Goal: Obtain resource: Download file/media

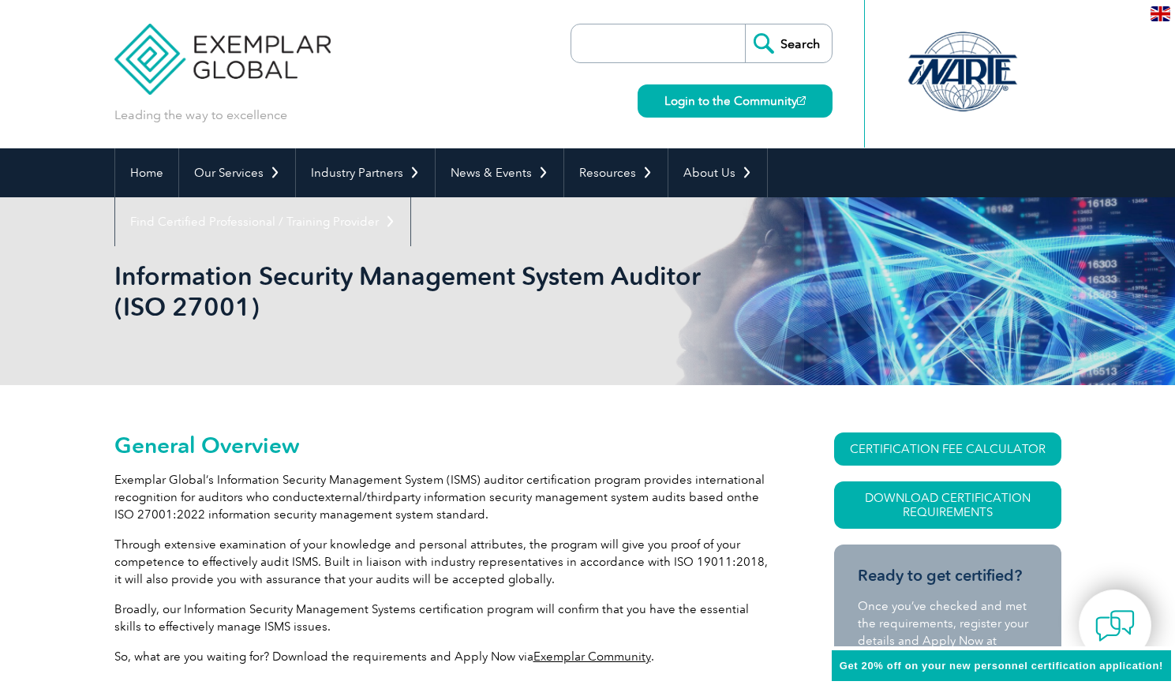
scroll to position [92, 0]
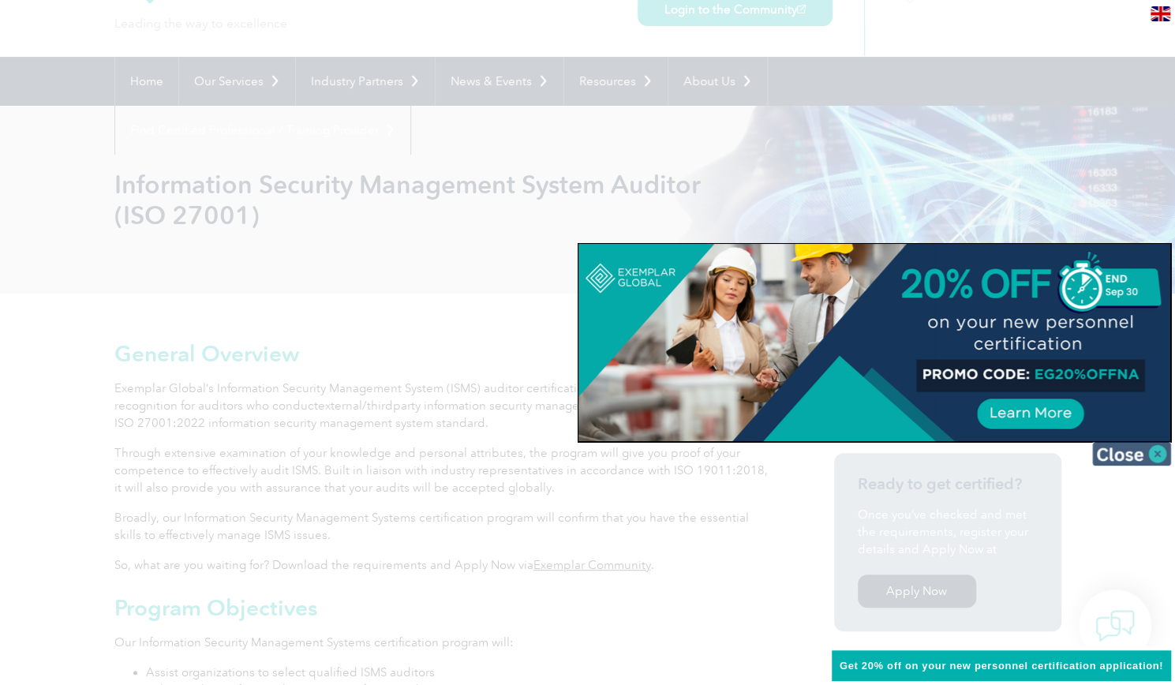
click at [1157, 446] on img at bounding box center [1131, 454] width 79 height 24
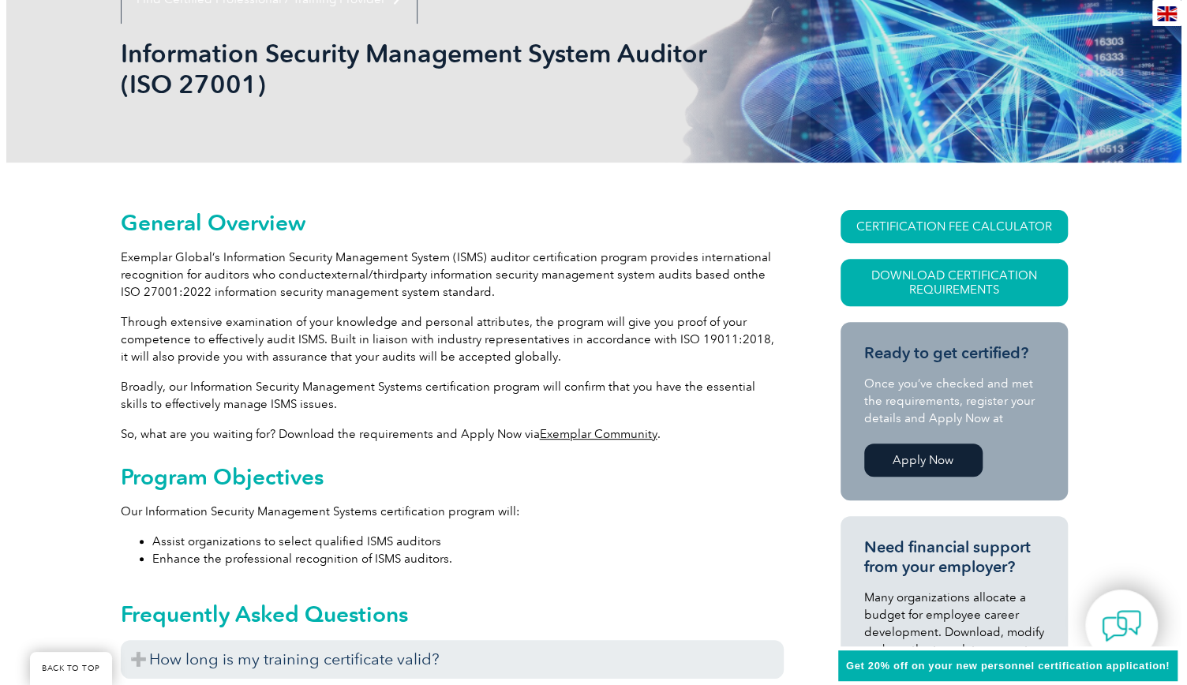
scroll to position [313, 0]
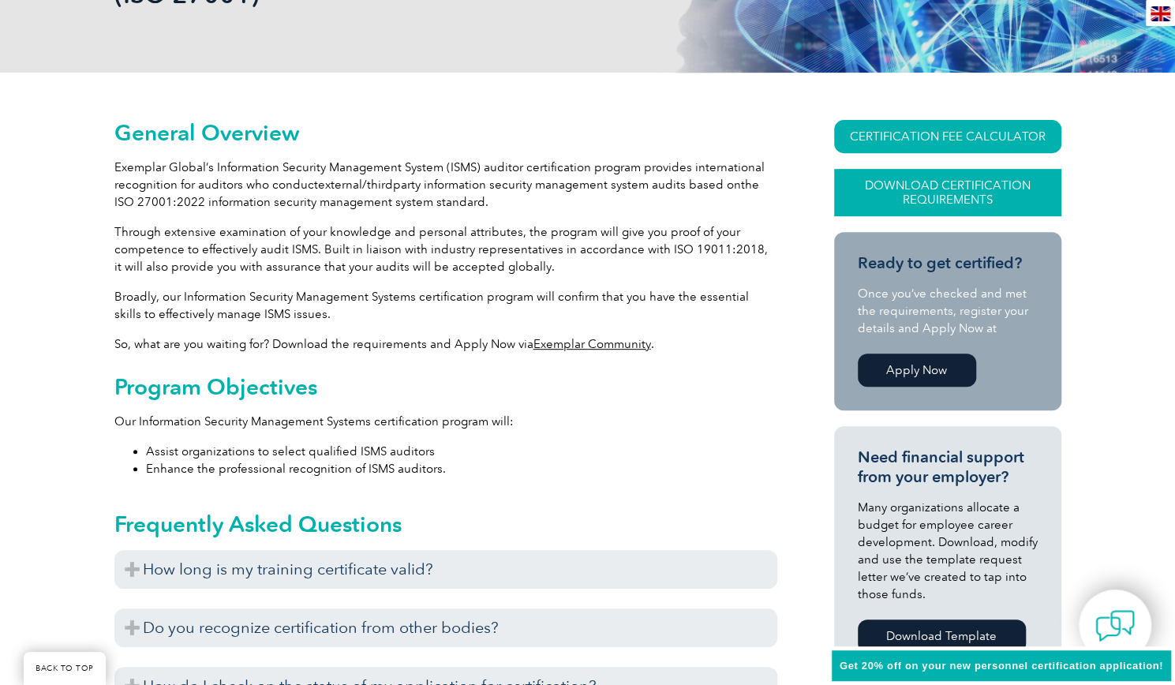
click at [979, 179] on link "Download Certification Requirements" at bounding box center [947, 192] width 227 height 47
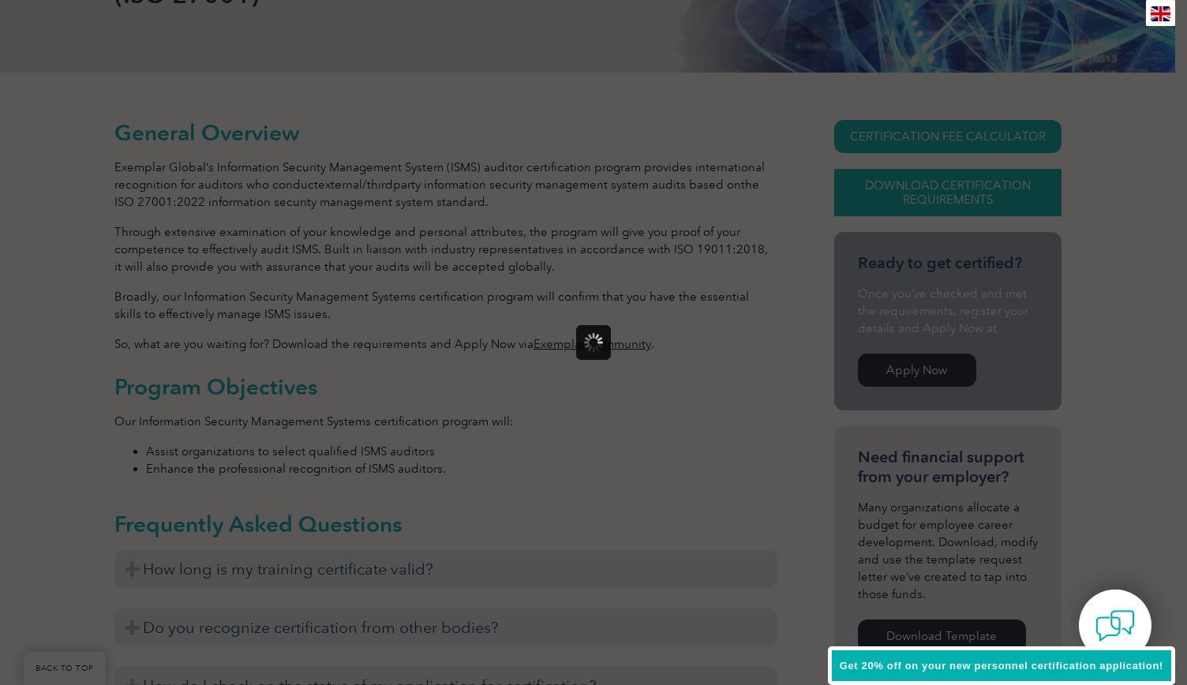
scroll to position [0, 0]
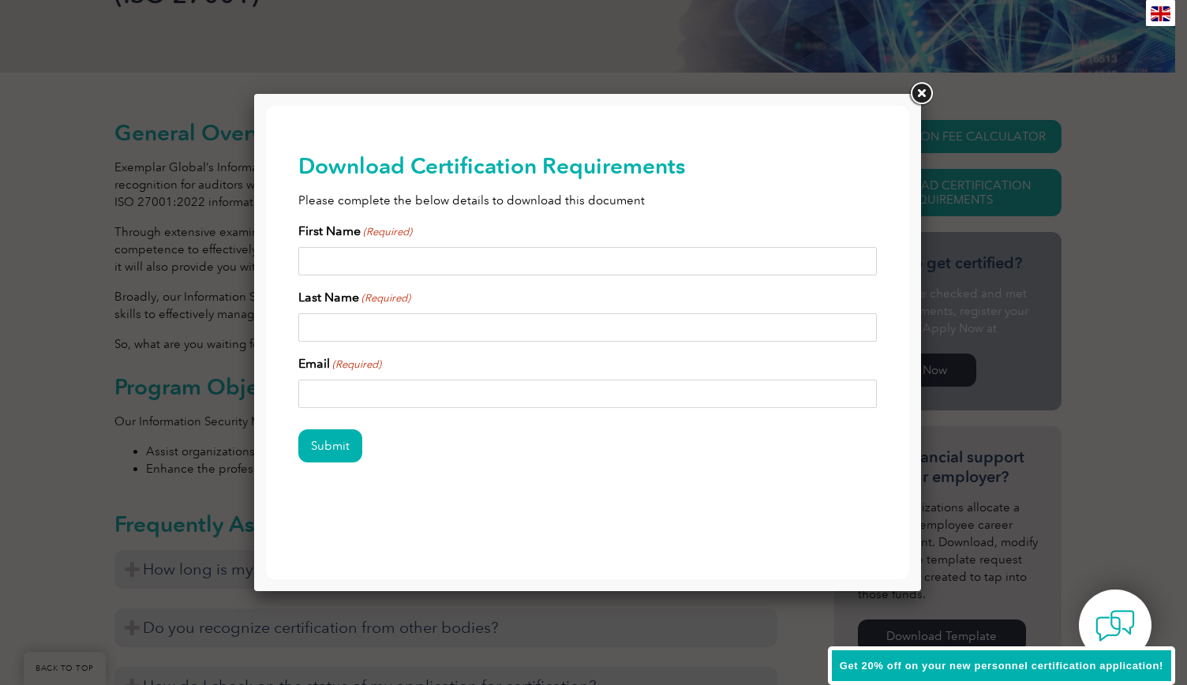
click at [475, 254] on input "First Name (Required)" at bounding box center [587, 261] width 579 height 28
type input "Jack"
type input "[PERSON_NAME]"
paste input "[EMAIL_ADDRESS][DOMAIN_NAME]"
type input "[EMAIL_ADDRESS][DOMAIN_NAME]"
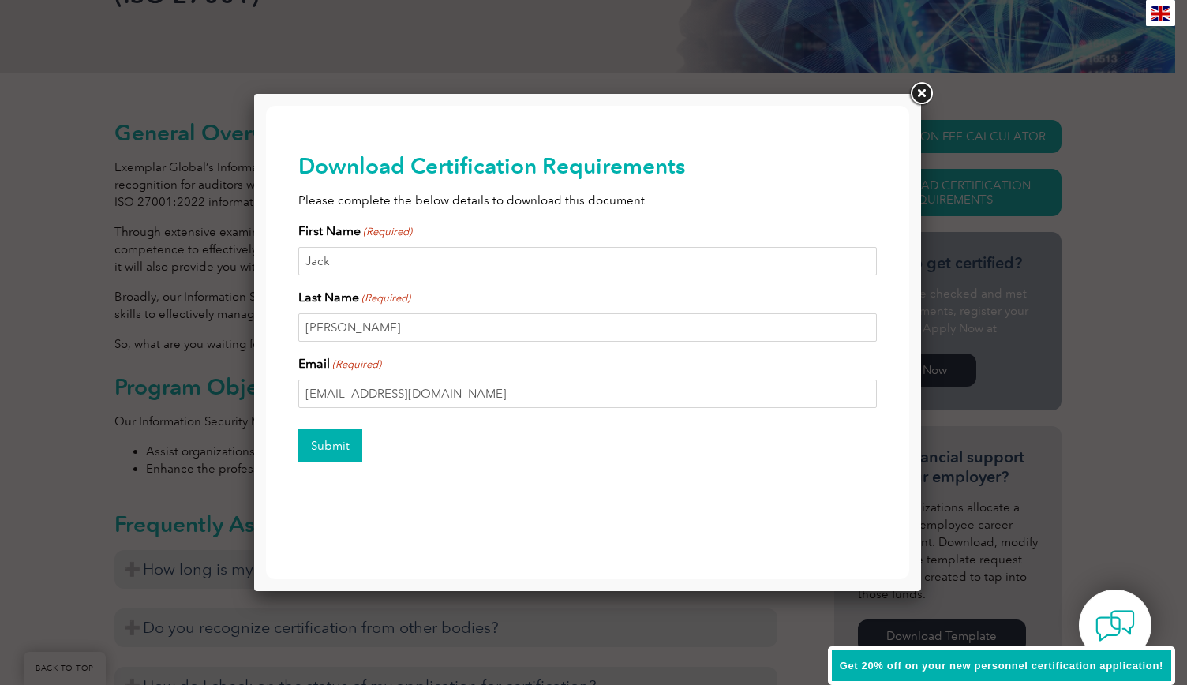
click at [324, 432] on input "Submit" at bounding box center [330, 445] width 64 height 33
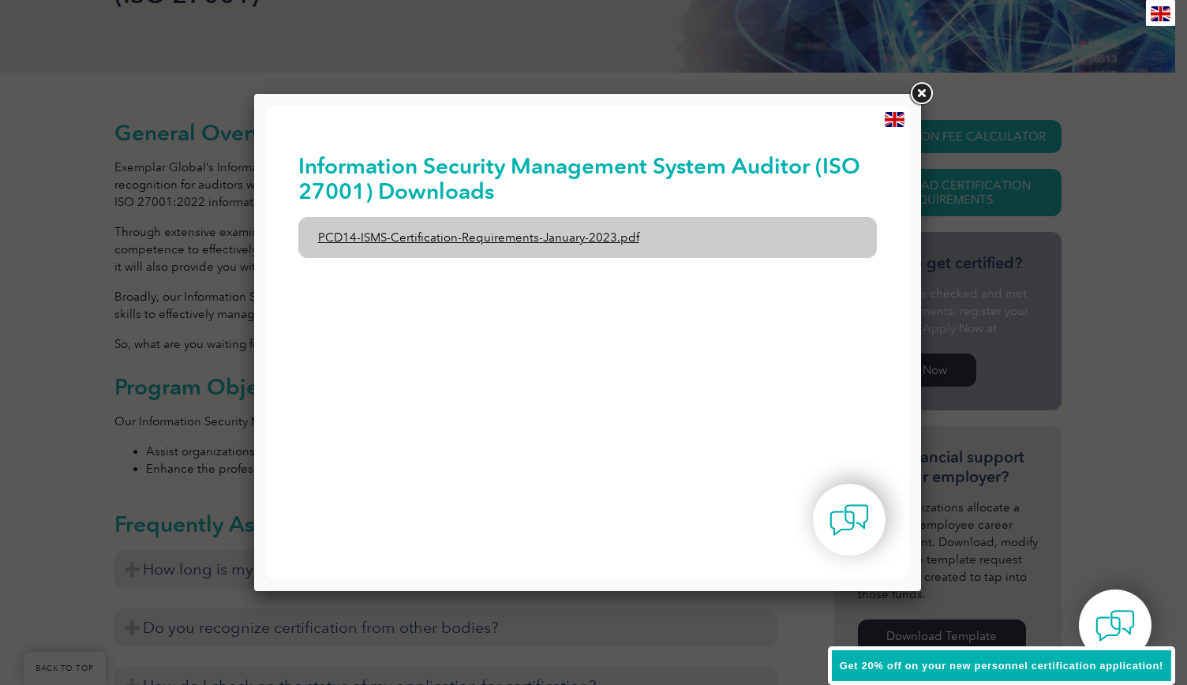
click at [477, 236] on link "PCD14-ISMS-Certification-Requirements-January-2023.pdf" at bounding box center [587, 237] width 579 height 41
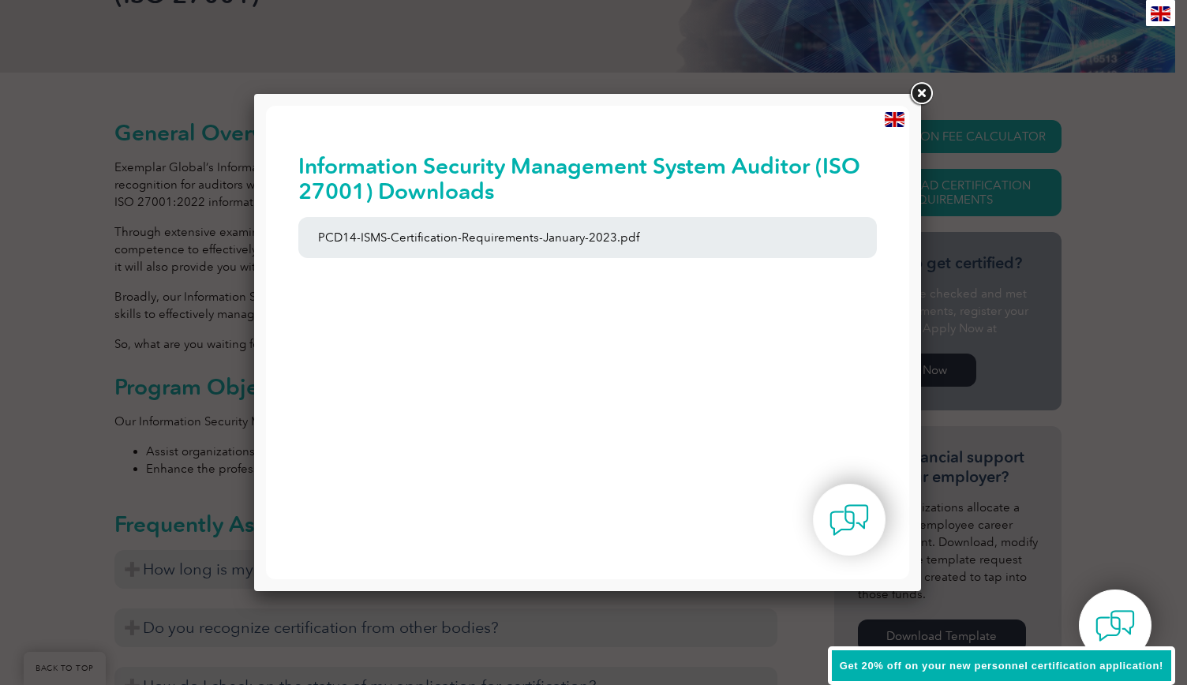
click at [919, 84] on link at bounding box center [921, 94] width 28 height 28
